Goal: Find specific page/section: Find specific page/section

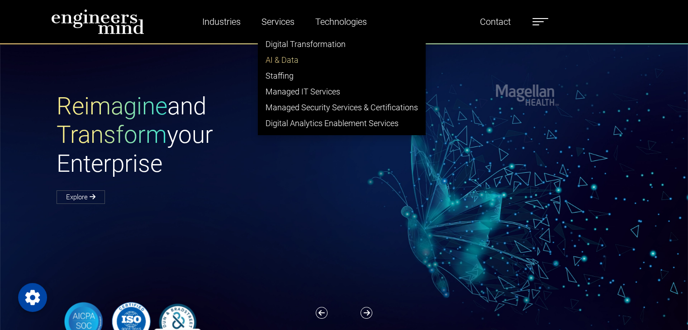
click at [288, 56] on link "AI & Data" at bounding box center [341, 60] width 167 height 16
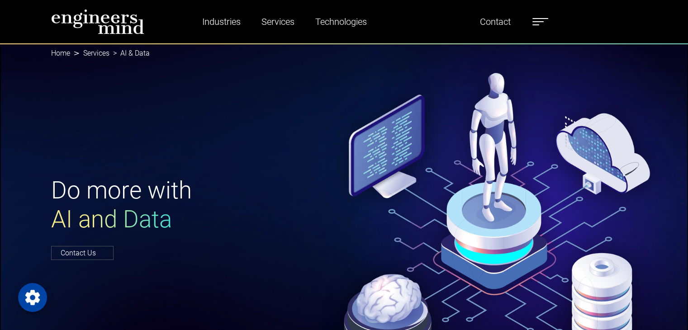
click at [538, 23] on label at bounding box center [540, 22] width 16 height 12
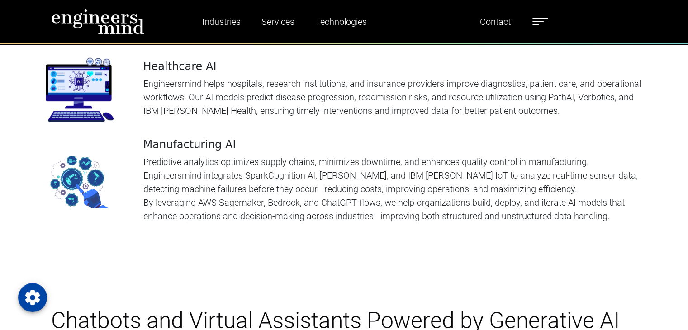
scroll to position [2107, 0]
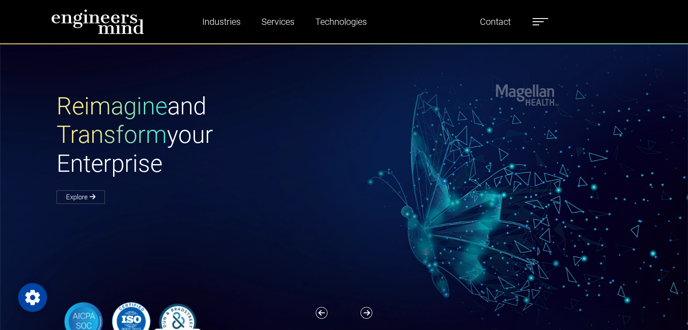
click at [540, 19] on label at bounding box center [540, 22] width 16 height 12
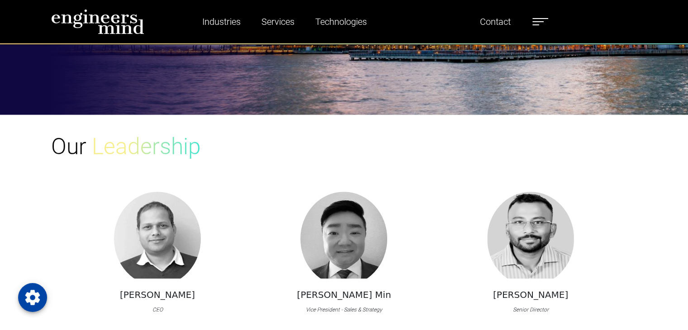
scroll to position [684, 0]
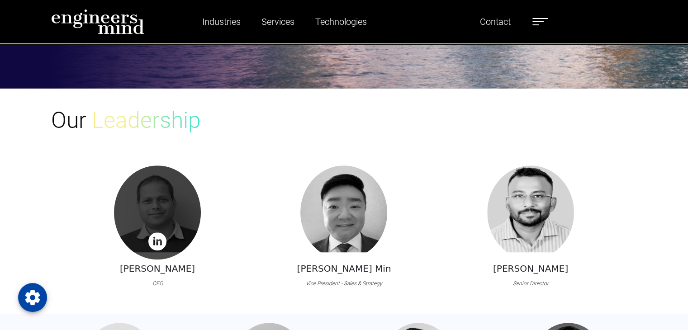
click at [152, 232] on img at bounding box center [157, 241] width 18 height 18
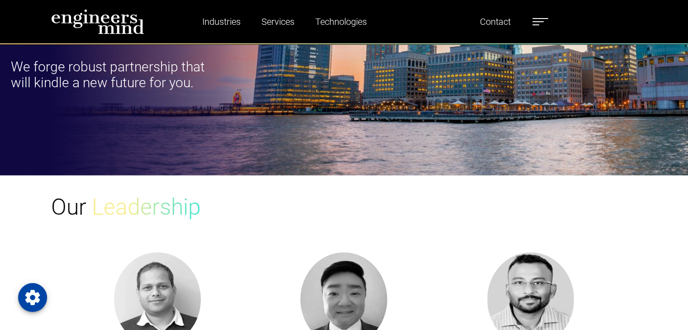
scroll to position [570, 0]
